Goal: Complete application form: Complete application form

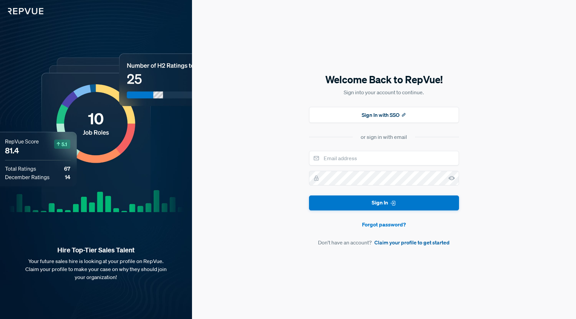
click at [395, 243] on link "Claim your profile to get started" at bounding box center [411, 243] width 75 height 8
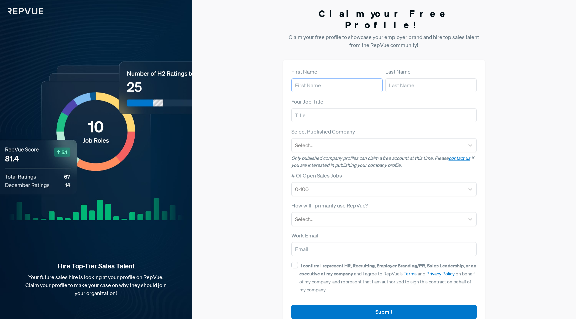
click at [311, 78] on input "text" at bounding box center [336, 85] width 91 height 14
type input "[PERSON_NAME]"
click at [399, 78] on input "text" at bounding box center [430, 85] width 91 height 14
type input "[PERSON_NAME]"
click at [315, 108] on input "text" at bounding box center [384, 115] width 186 height 14
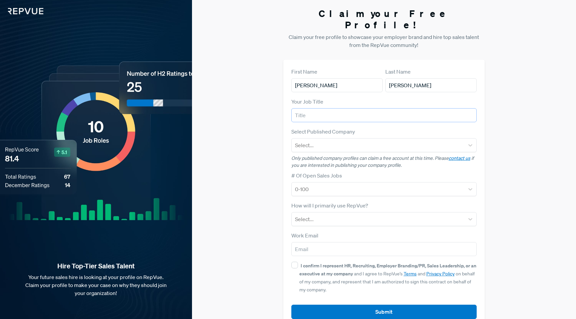
click at [303, 108] on input "text" at bounding box center [384, 115] width 186 height 14
paste input "Senior Employment Brand Specialist"
type input "Senior Employment Brand Specialist"
click at [304, 141] on div at bounding box center [378, 145] width 166 height 9
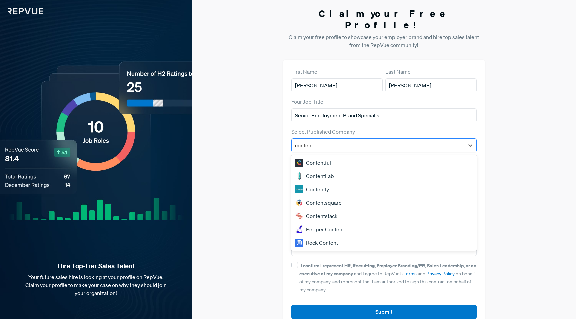
type input "contentf"
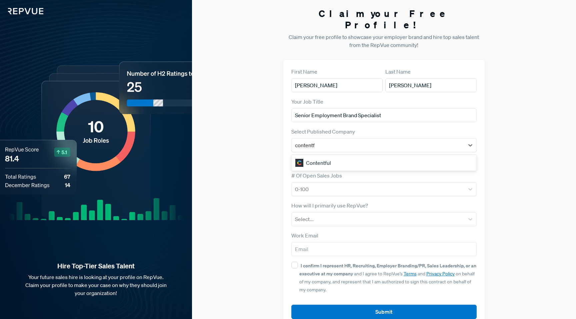
click at [320, 156] on div "Contentful" at bounding box center [384, 162] width 186 height 13
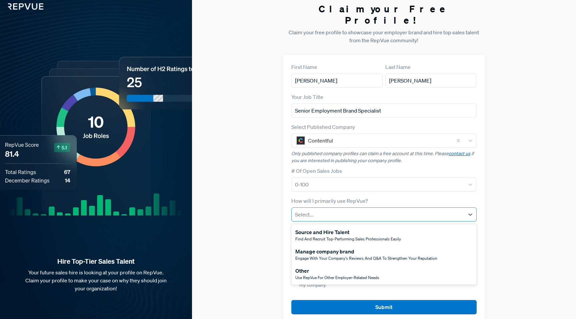
click at [331, 210] on div at bounding box center [378, 214] width 166 height 9
click at [331, 248] on div "Manage company brand" at bounding box center [366, 252] width 142 height 8
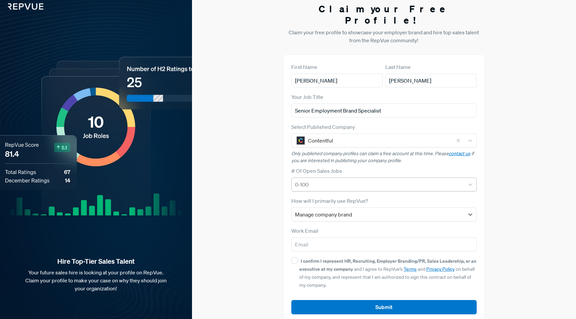
click at [309, 180] on div at bounding box center [378, 184] width 166 height 9
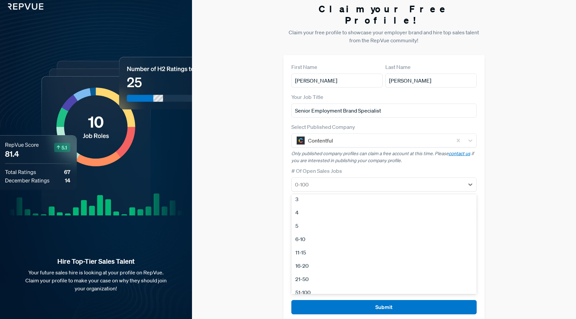
scroll to position [32, 0]
click at [304, 257] on div "16-20" at bounding box center [384, 263] width 186 height 13
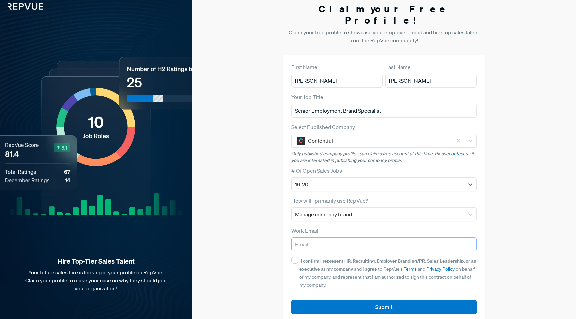
click at [305, 238] on input "email" at bounding box center [384, 245] width 186 height 14
type input "[PERSON_NAME][EMAIL_ADDRESS][PERSON_NAME][DOMAIN_NAME]"
click at [297, 257] on input "I confirm I represent HR, Recruiting, Employer Branding/PR, Sales Leadership, o…" at bounding box center [294, 260] width 7 height 7
checkbox input "true"
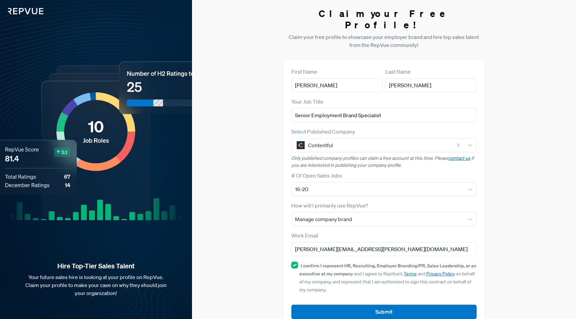
scroll to position [5, 0]
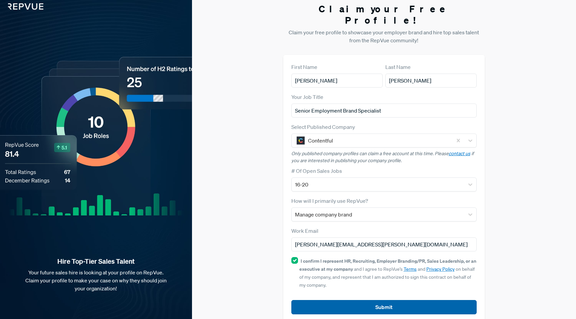
click at [384, 300] on button "Submit" at bounding box center [384, 307] width 186 height 14
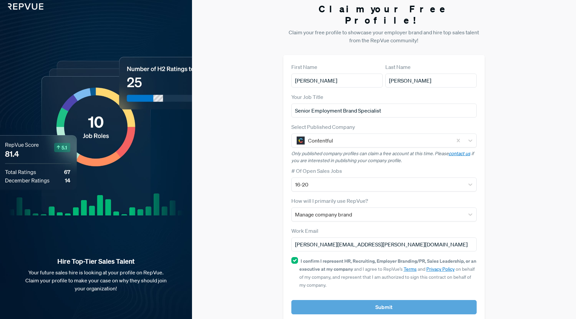
scroll to position [0, 0]
